Goal: Information Seeking & Learning: Learn about a topic

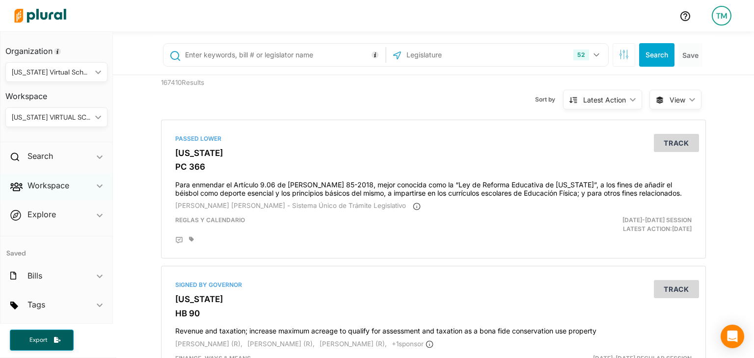
click at [88, 193] on div "Workspace ic_keyboard_arrow_down" at bounding box center [56, 187] width 112 height 27
click at [31, 220] on h4 "Bills" at bounding box center [58, 220] width 87 height 9
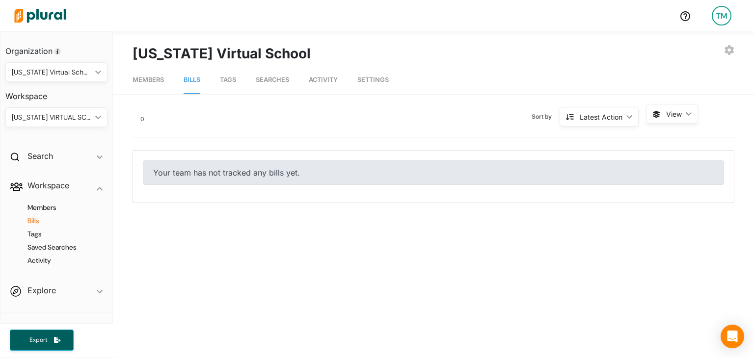
click at [191, 91] on link "Bills" at bounding box center [192, 80] width 17 height 28
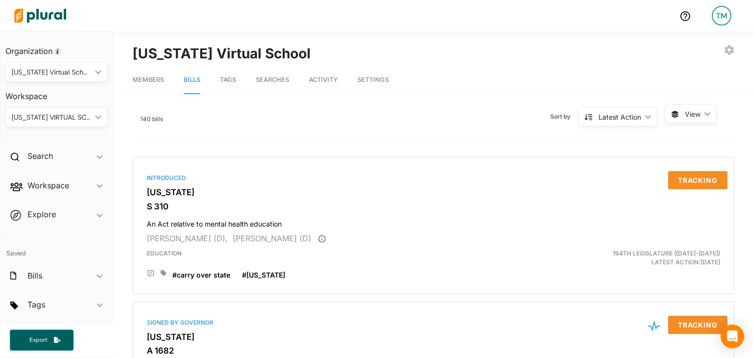
click at [146, 81] on span "Members" at bounding box center [148, 79] width 31 height 7
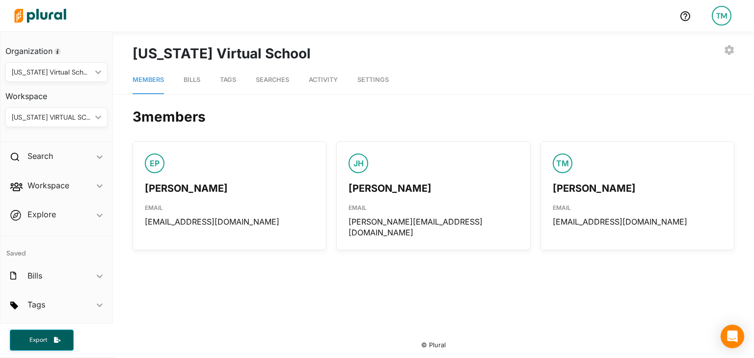
click at [228, 87] on link "Tags" at bounding box center [228, 80] width 16 height 28
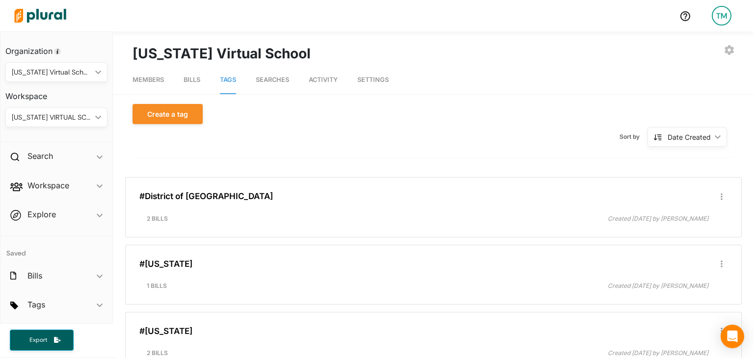
click at [704, 133] on div "Date Created ic_keyboard_arrow_down" at bounding box center [687, 137] width 80 height 20
click at [676, 208] on div "Alphanumerical" at bounding box center [690, 205] width 58 height 8
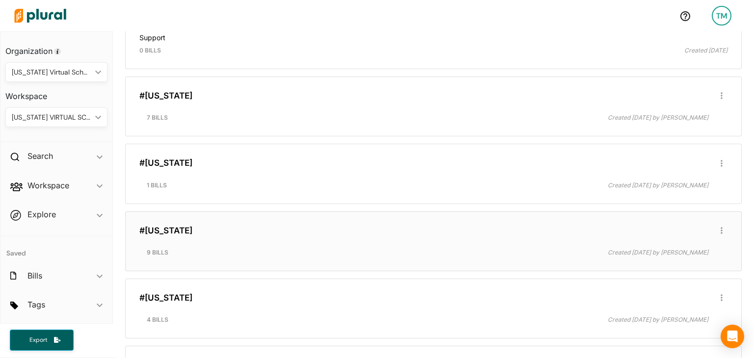
scroll to position [1962, 0]
click at [151, 226] on link "#Virginia" at bounding box center [165, 231] width 53 height 10
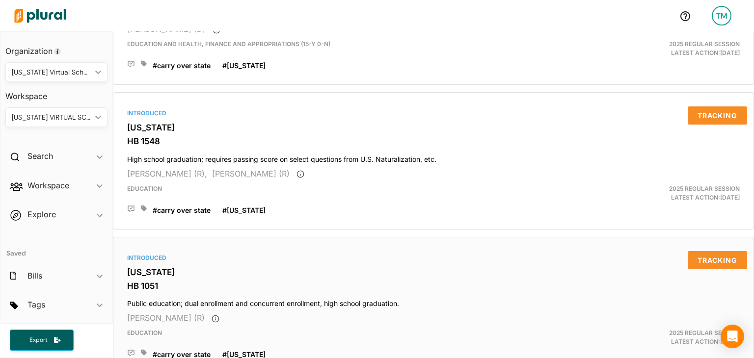
scroll to position [1157, 0]
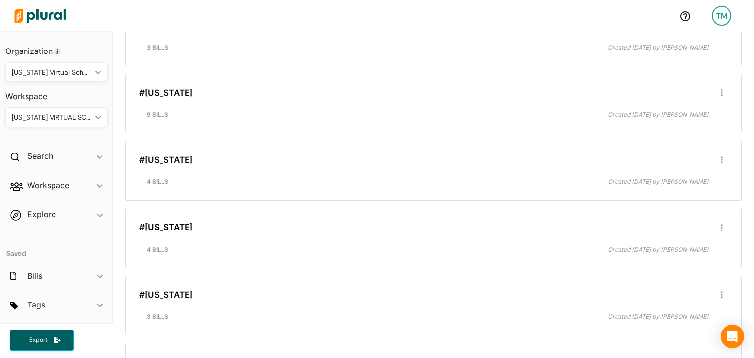
scroll to position [712, 0]
click at [160, 154] on link "#South Carolina" at bounding box center [165, 159] width 53 height 10
